Goal: Task Accomplishment & Management: Complete application form

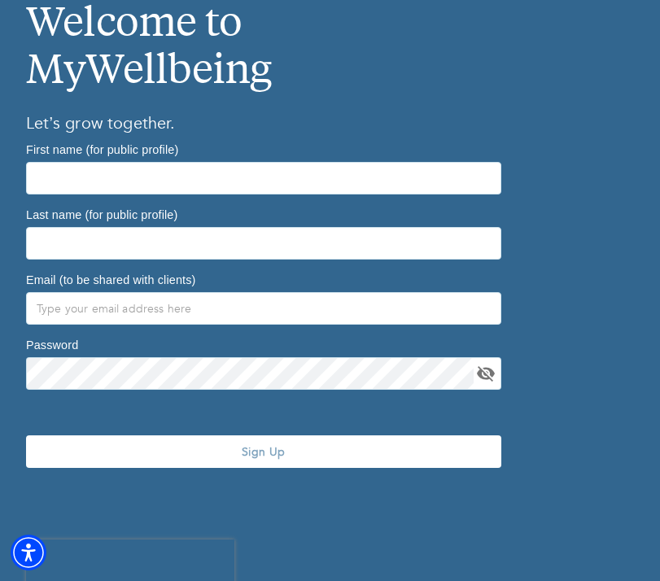
scroll to position [624, 0]
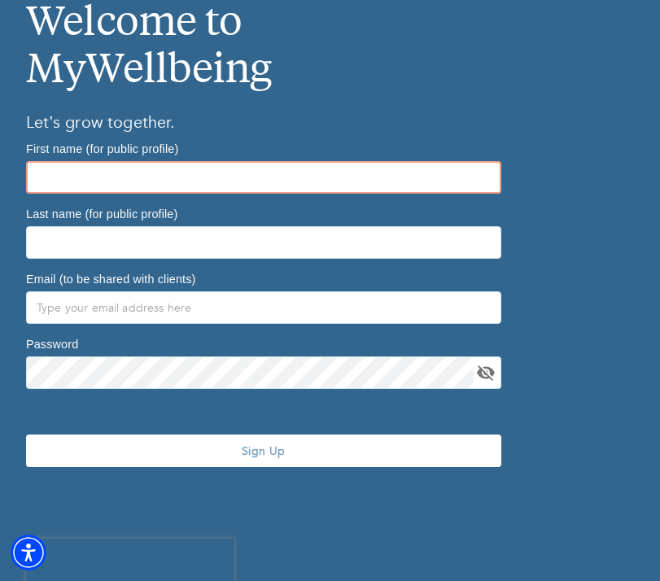
click at [305, 181] on input "text" at bounding box center [263, 177] width 475 height 33
type input "Ruby"
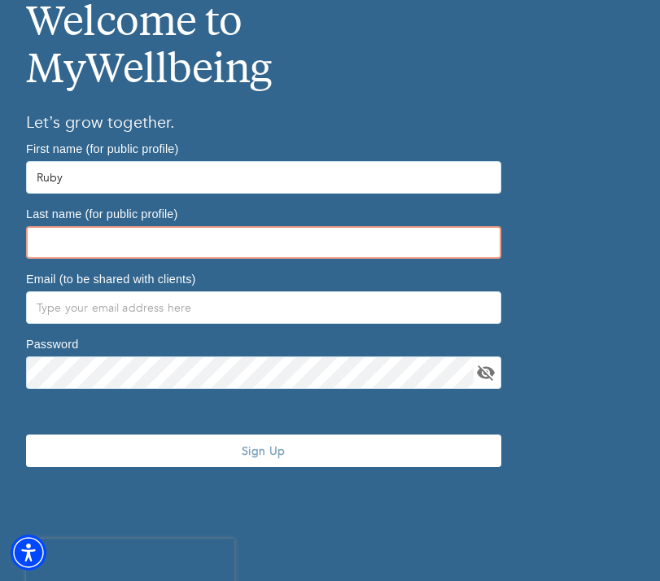
type input "[PERSON_NAME]"
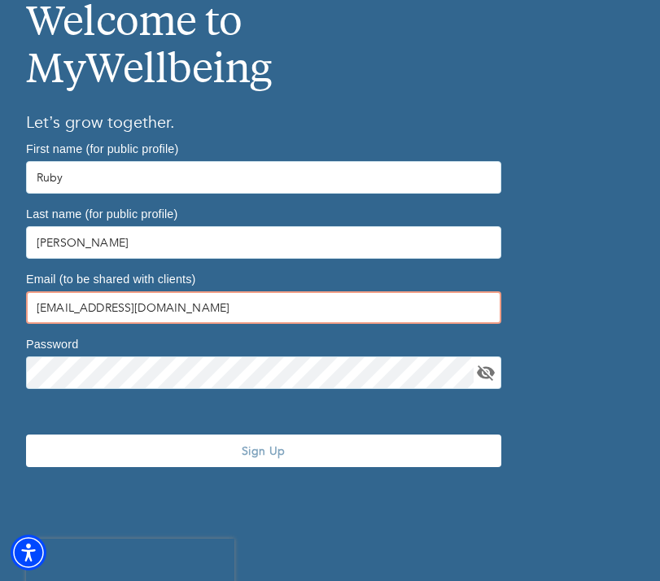
click at [176, 304] on input "[EMAIL_ADDRESS][DOMAIN_NAME]" at bounding box center [263, 307] width 475 height 33
type input "[EMAIL_ADDRESS][DOMAIN_NAME]"
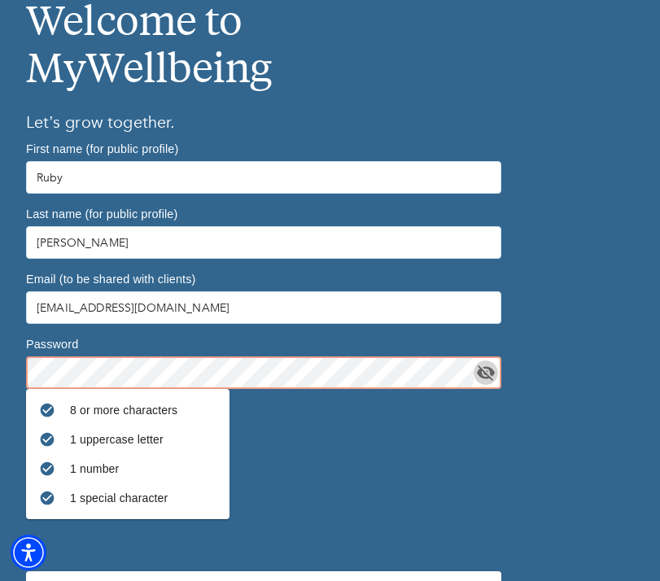
click at [491, 375] on icon "toggle password visibility" at bounding box center [486, 372] width 18 height 15
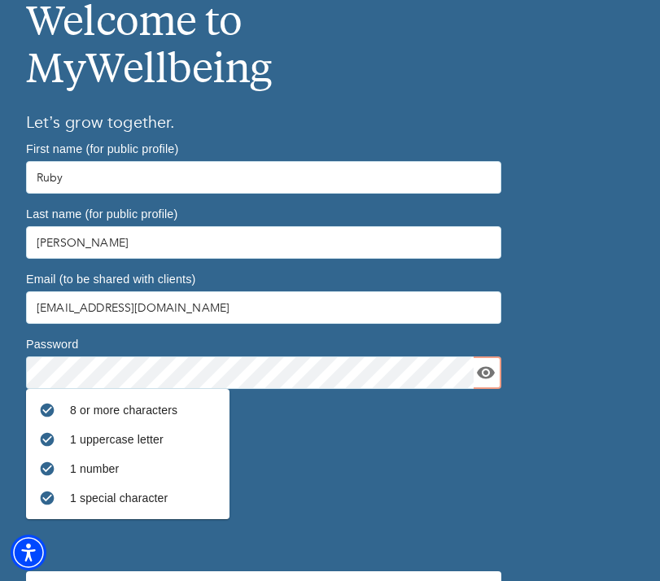
click at [382, 458] on div "8 or more characters 1 uppercase letter 1 number 1 special character" at bounding box center [263, 454] width 475 height 130
click at [333, 458] on div "8 or more characters 1 uppercase letter 1 number 1 special character" at bounding box center [263, 454] width 475 height 130
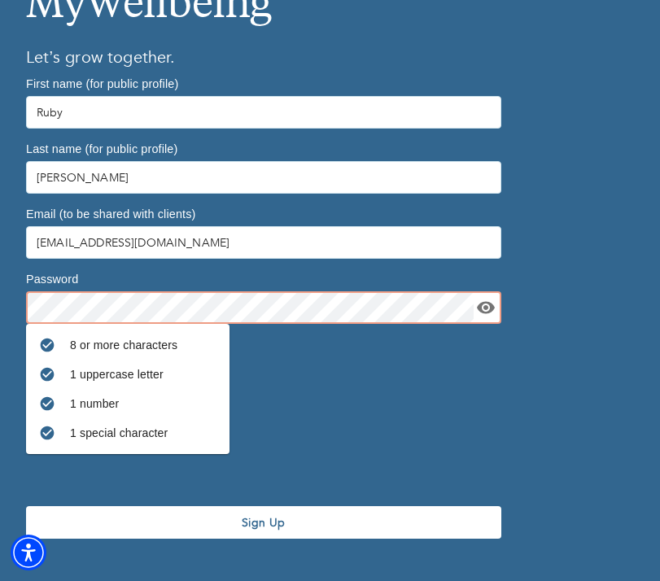
scroll to position [737, 0]
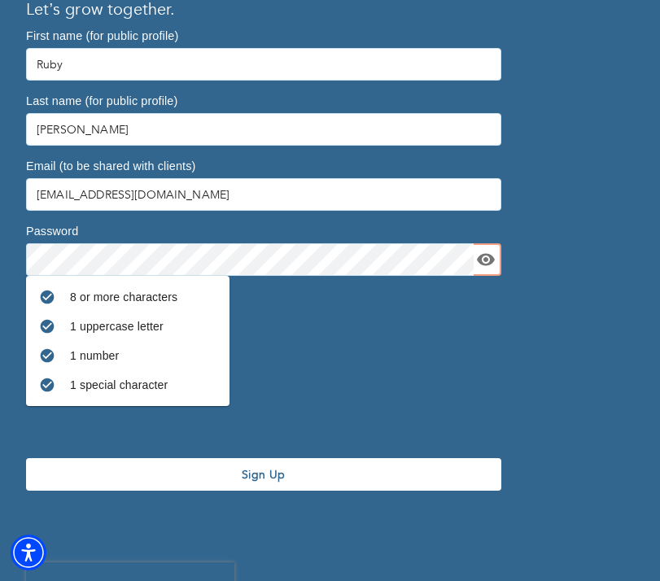
click at [318, 425] on div "Sign Up" at bounding box center [264, 487] width 488 height 137
click at [310, 484] on button "Sign Up" at bounding box center [263, 474] width 475 height 33
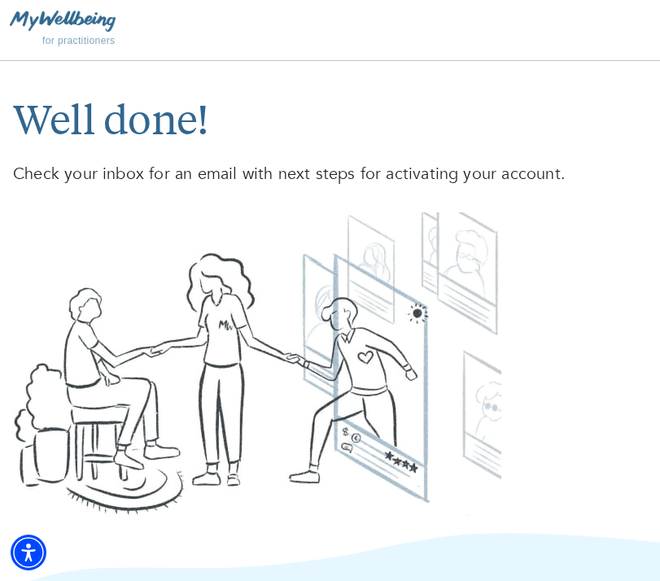
scroll to position [9, 0]
